Goal: Find specific page/section: Find specific page/section

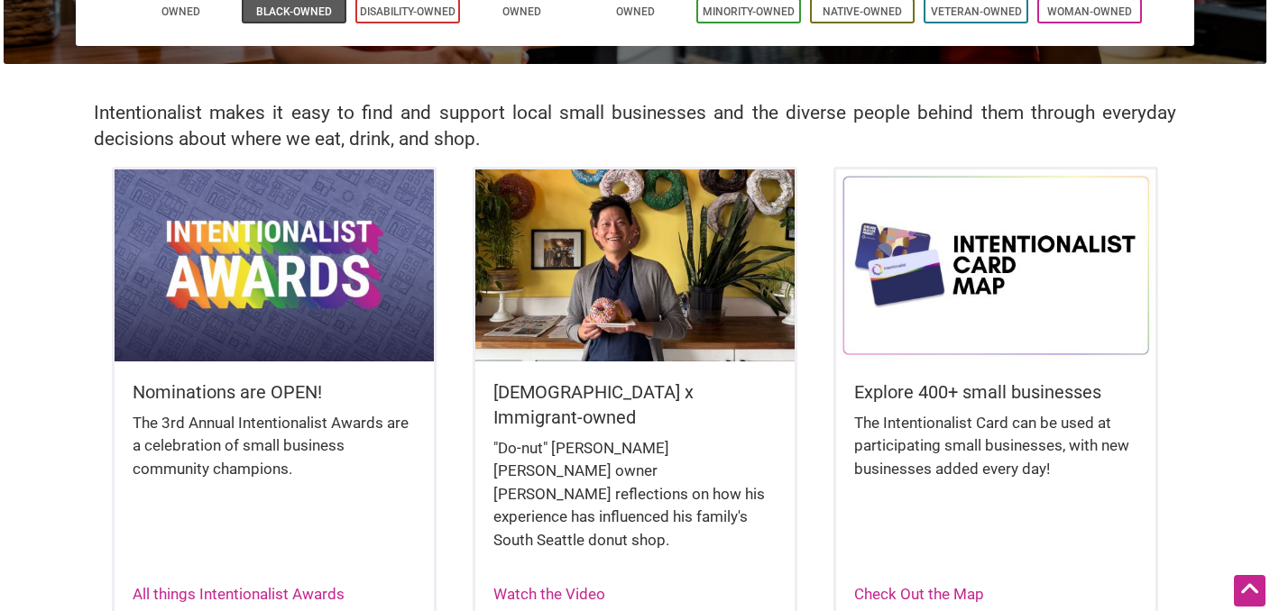
scroll to position [344, 0]
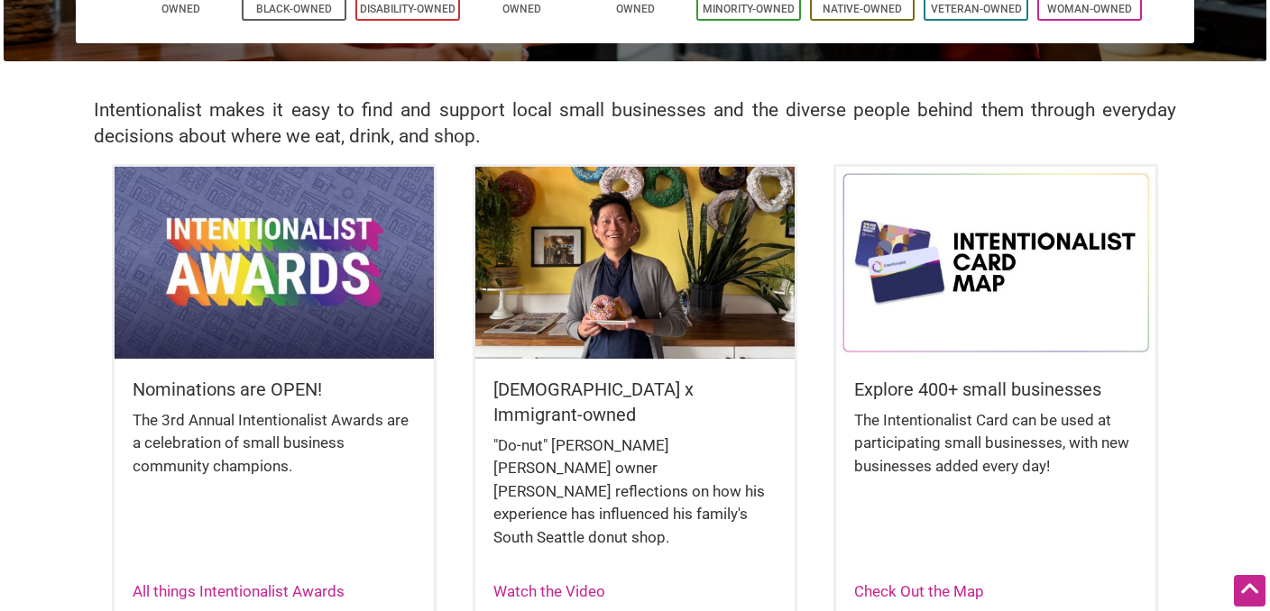
click at [1053, 242] on img at bounding box center [995, 262] width 319 height 191
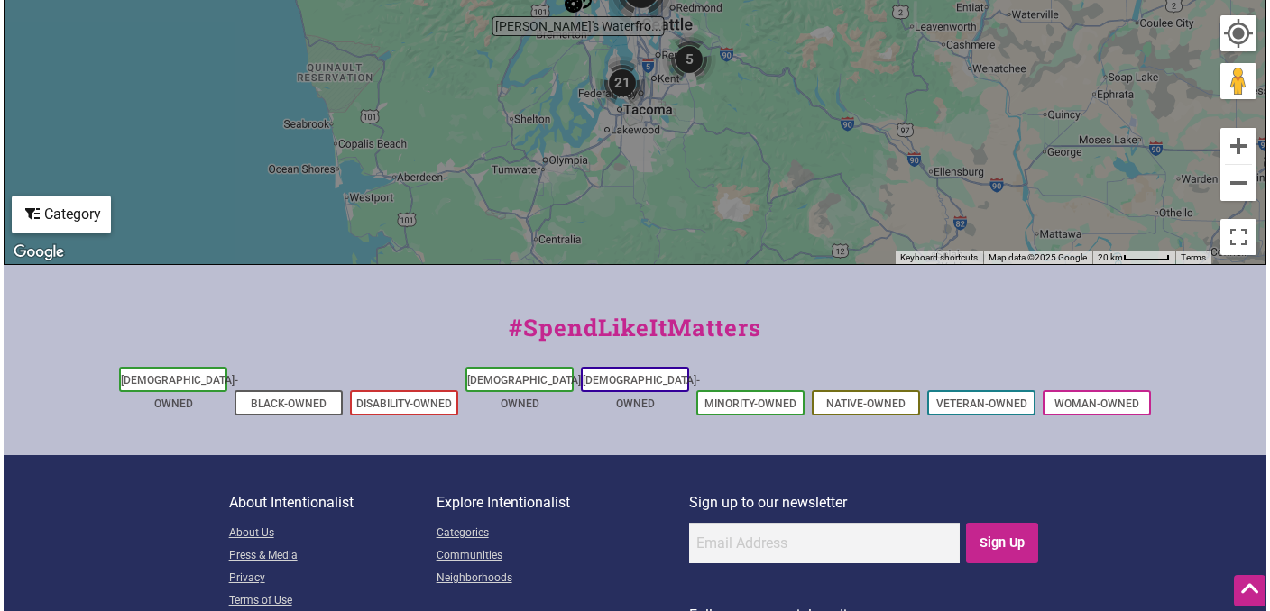
scroll to position [794, 0]
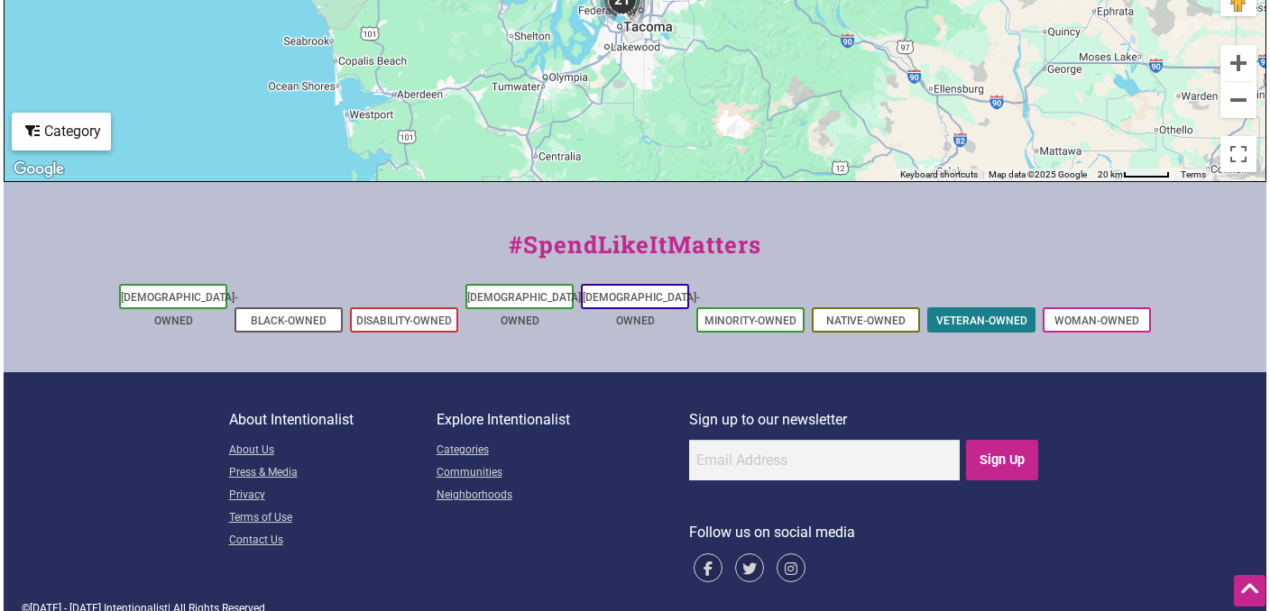
click at [1004, 315] on link "Veteran-Owned" at bounding box center [981, 321] width 91 height 13
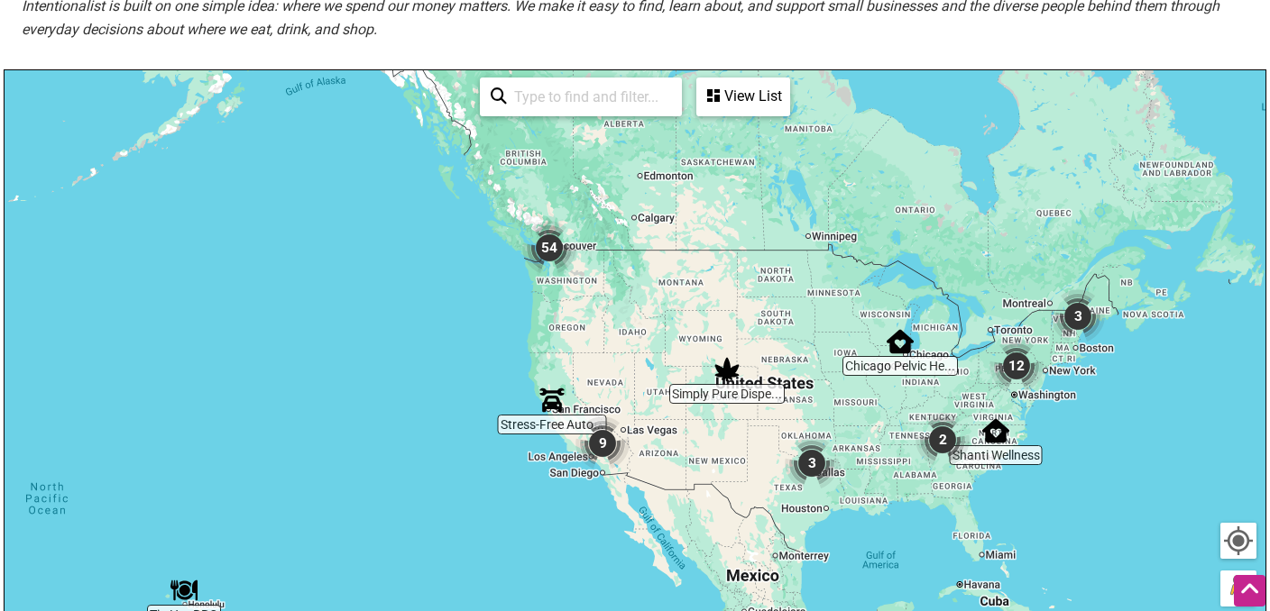
scroll to position [307, 0]
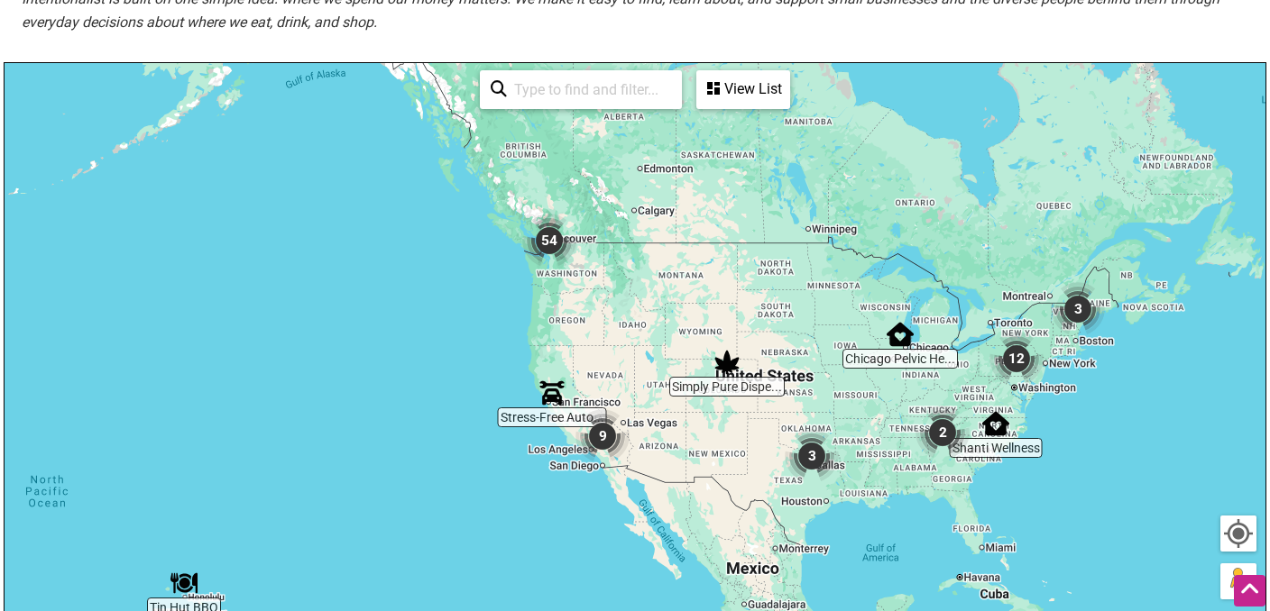
click at [550, 245] on img "54" at bounding box center [549, 241] width 54 height 54
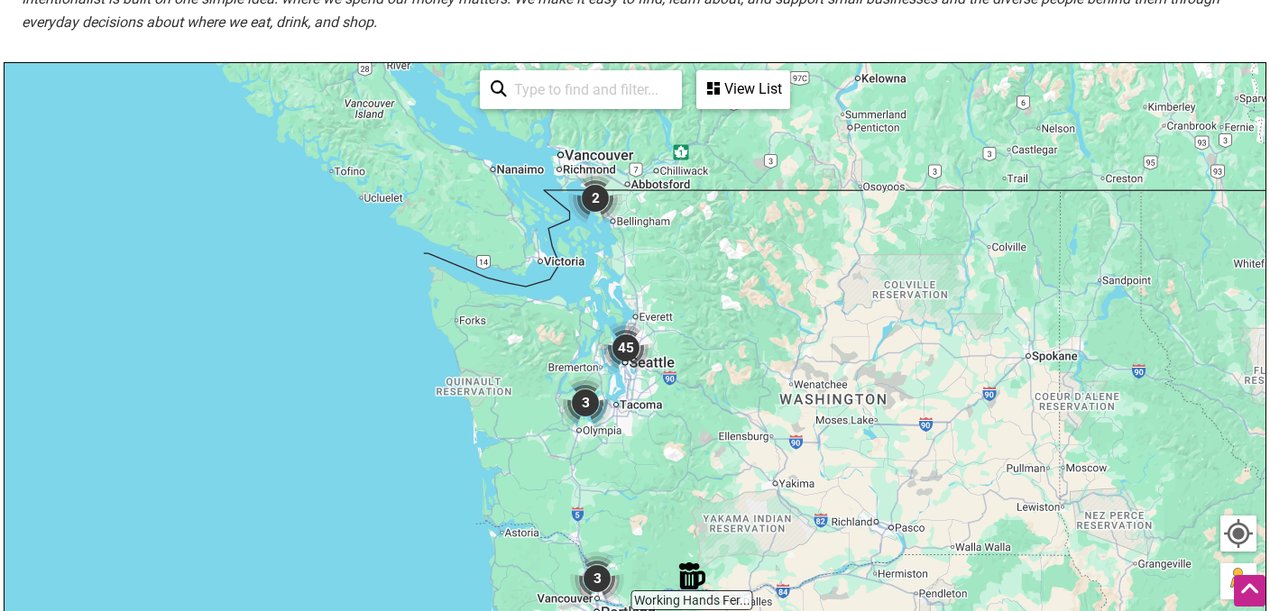
click at [632, 358] on img "45" at bounding box center [626, 348] width 54 height 54
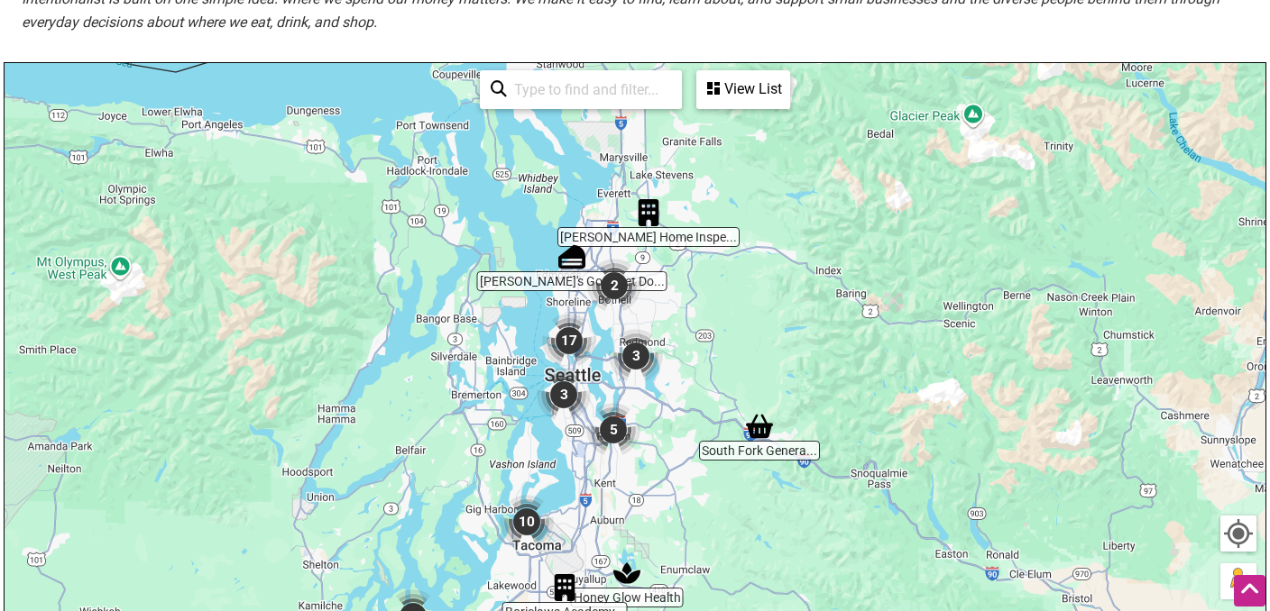
click at [569, 398] on img "3" at bounding box center [564, 395] width 54 height 54
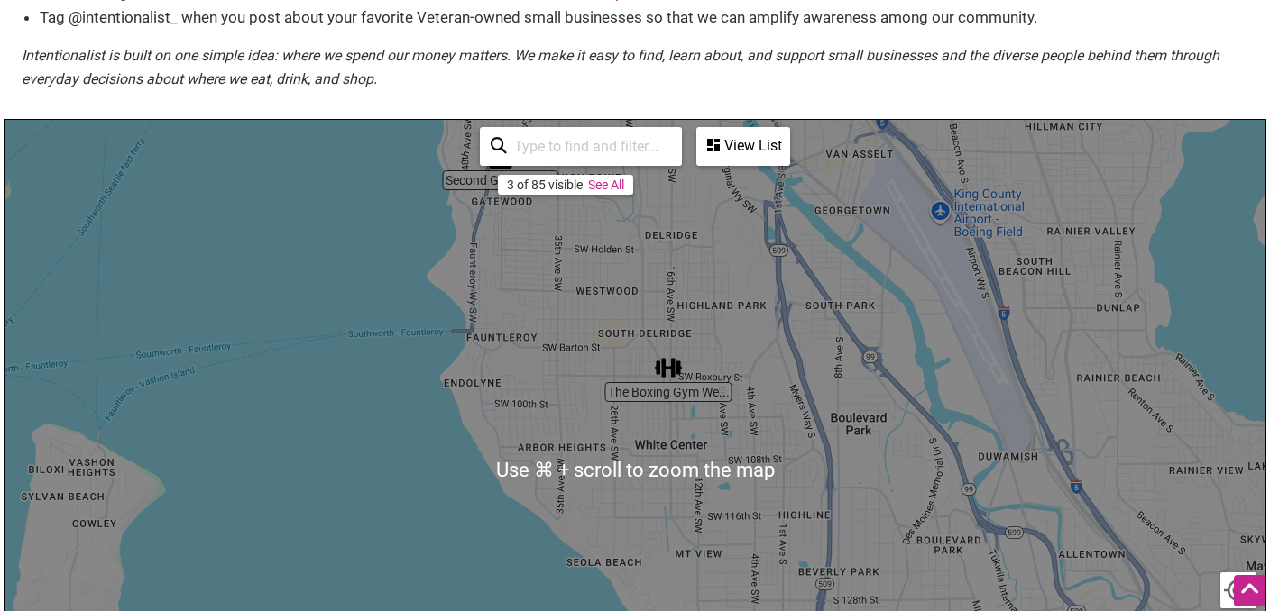
scroll to position [240, 0]
